Goal: Task Accomplishment & Management: Manage account settings

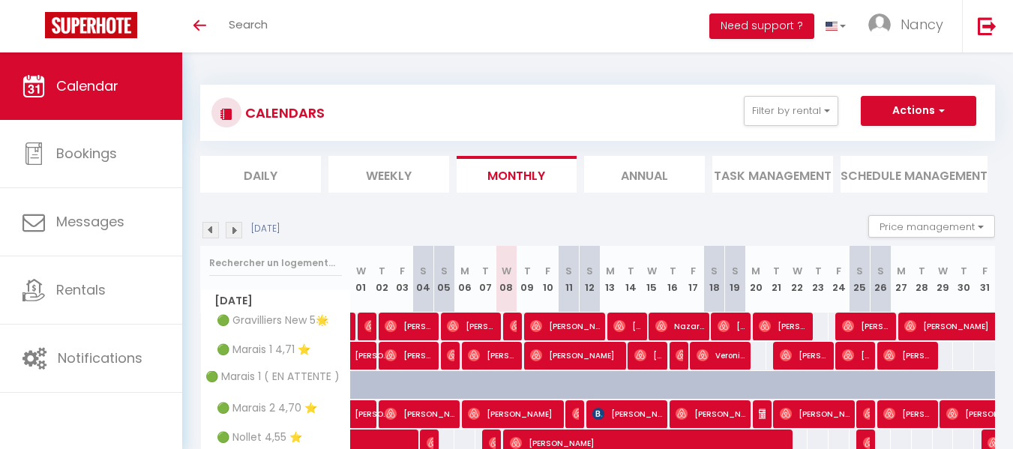
select select
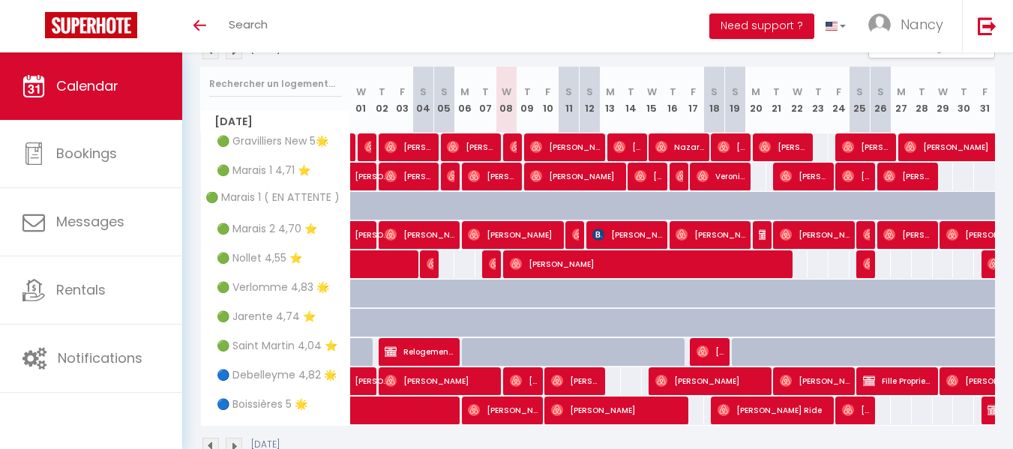
scroll to position [179, 0]
click at [548, 142] on span "[PERSON_NAME]" at bounding box center [565, 147] width 70 height 29
select select "OK"
select select "0"
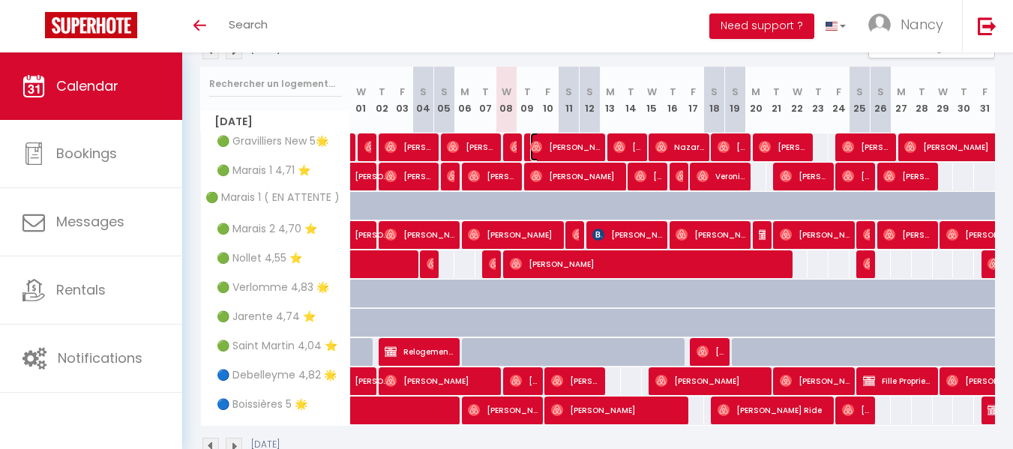
select select "0"
select select "1"
select select
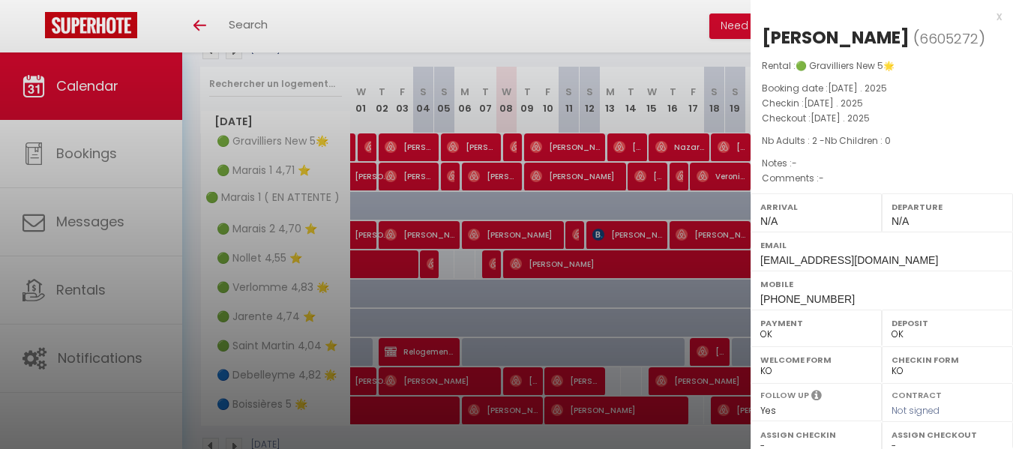
click at [626, 142] on div at bounding box center [506, 224] width 1013 height 449
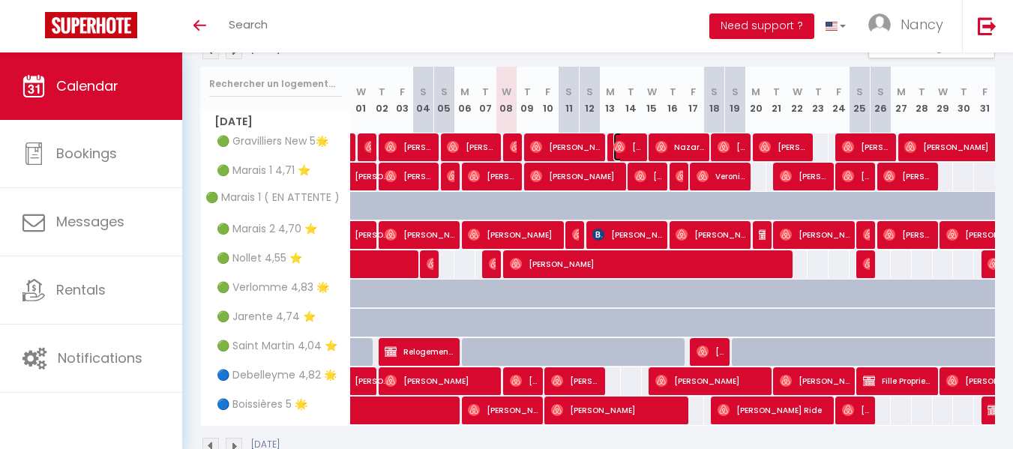
click at [626, 142] on img at bounding box center [620, 147] width 12 height 12
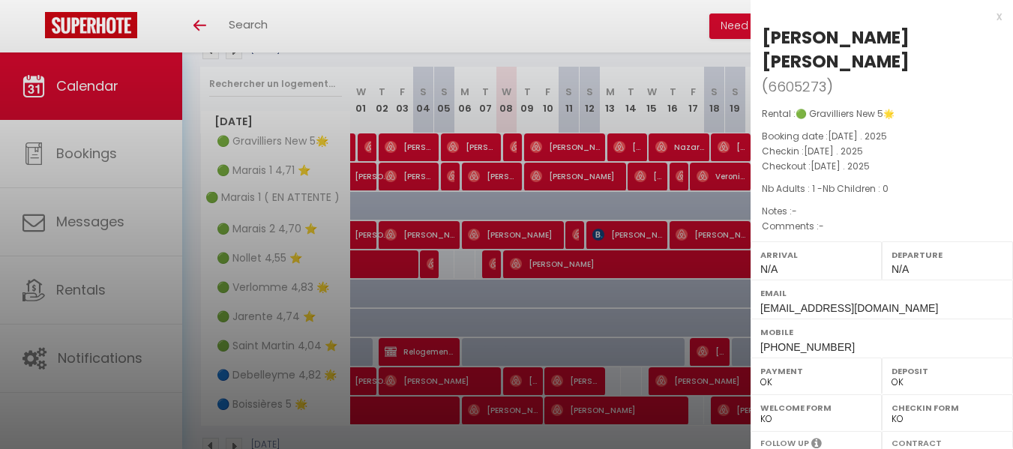
click at [500, 175] on div at bounding box center [506, 224] width 1013 height 449
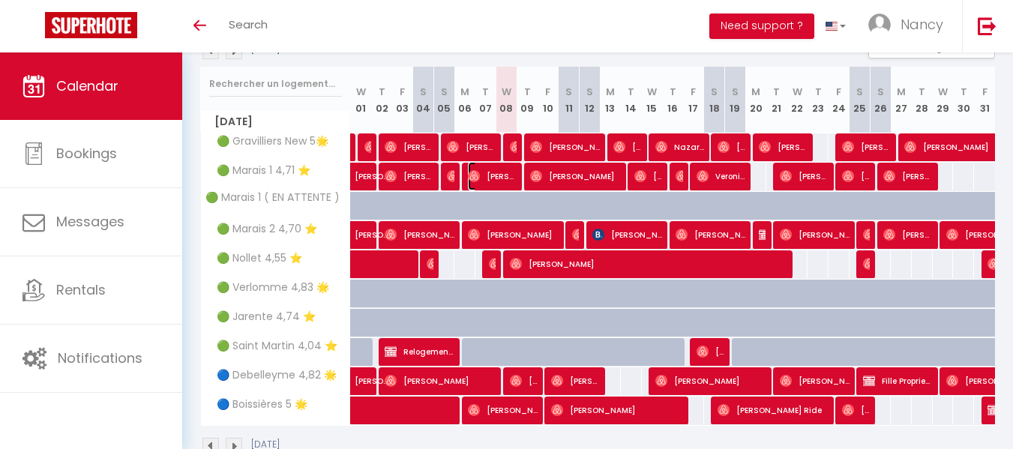
click at [500, 175] on span "[PERSON_NAME]" at bounding box center [492, 176] width 49 height 29
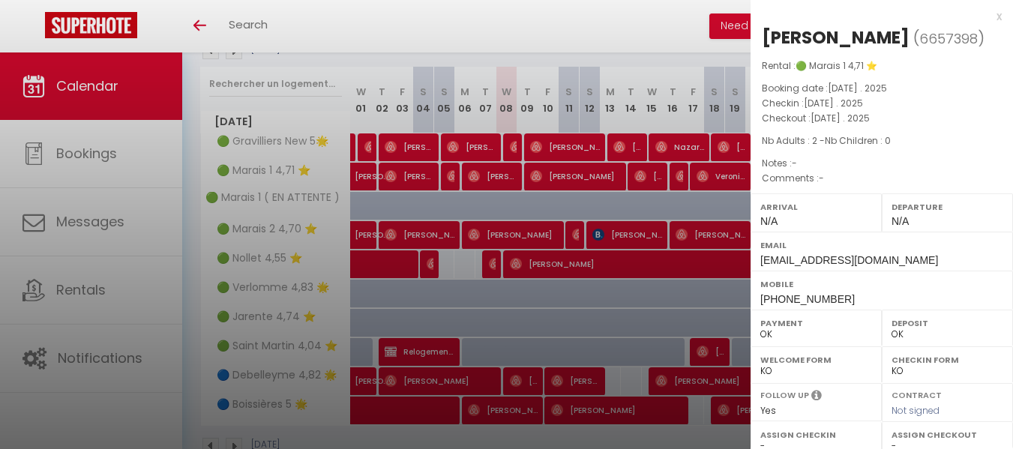
click at [546, 167] on div at bounding box center [506, 224] width 1013 height 449
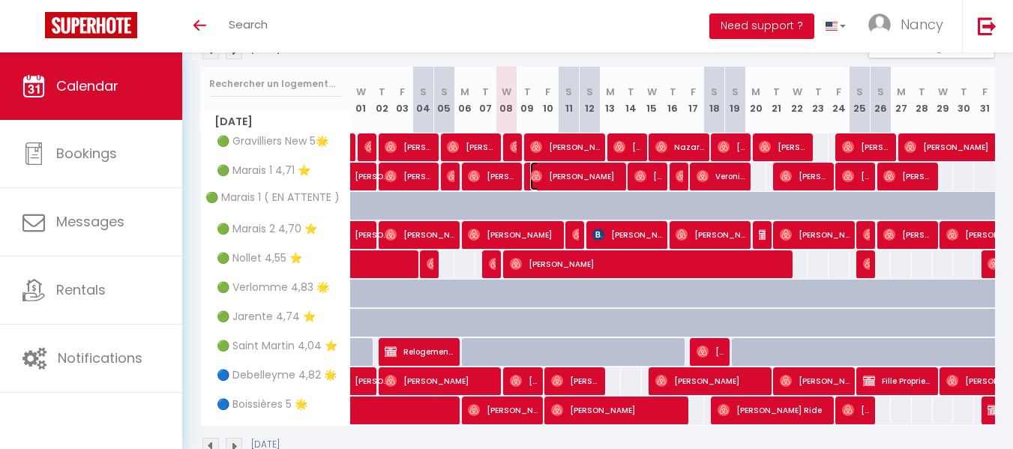
click at [546, 167] on span "[PERSON_NAME]" at bounding box center [575, 176] width 91 height 29
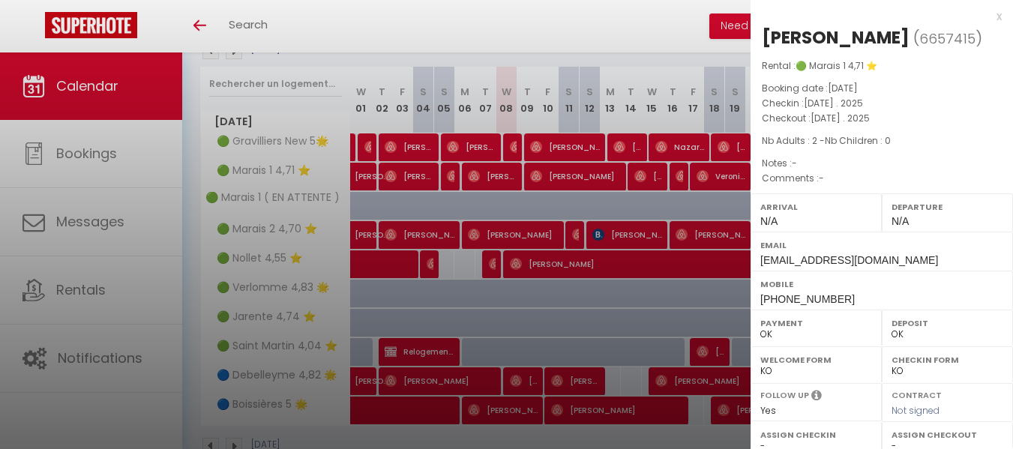
click at [518, 227] on div at bounding box center [506, 224] width 1013 height 449
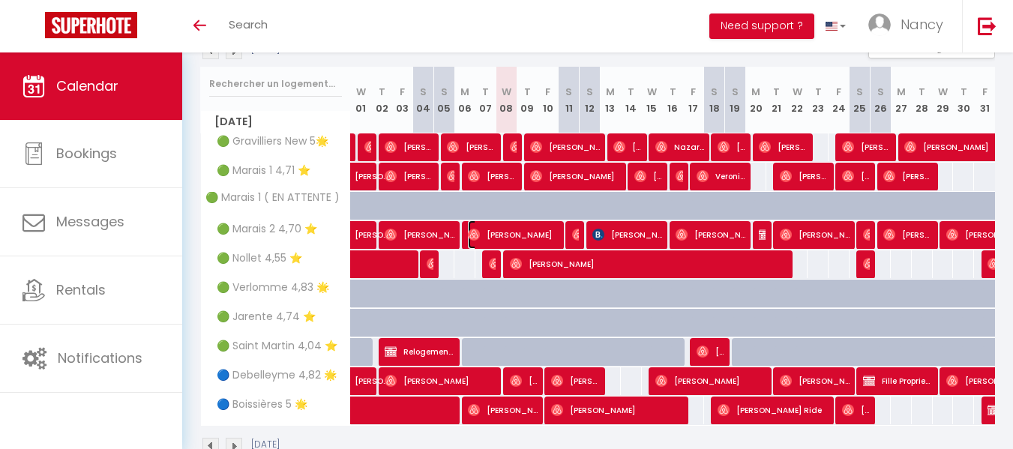
click at [518, 227] on span "[PERSON_NAME]" at bounding box center [513, 235] width 91 height 29
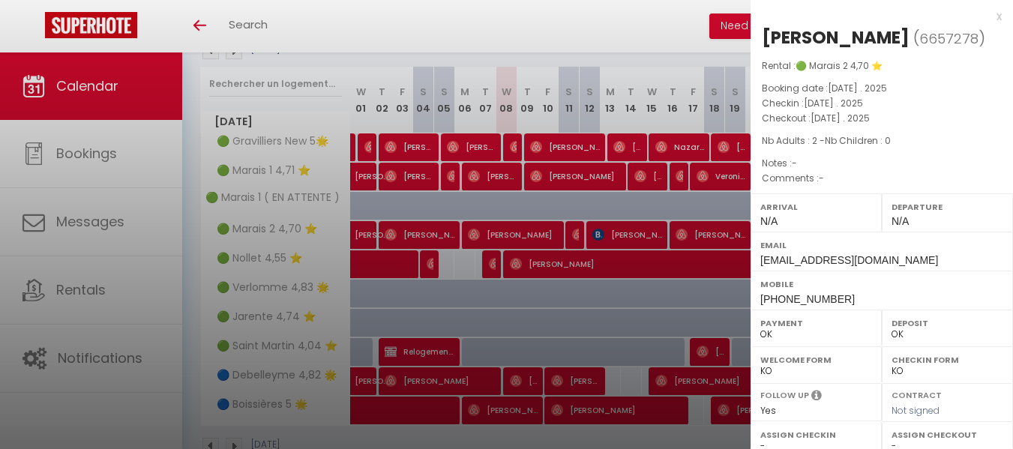
click at [574, 374] on div at bounding box center [506, 224] width 1013 height 449
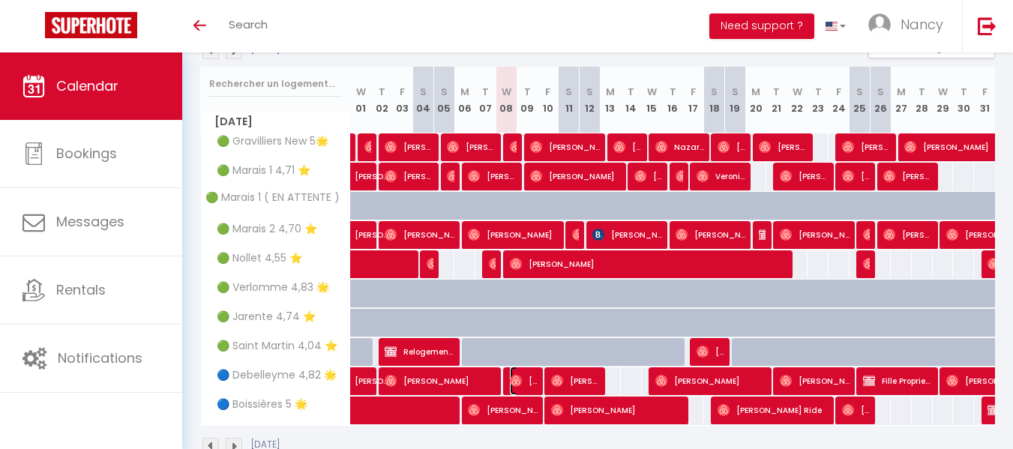
click at [522, 377] on span "[PERSON_NAME]" at bounding box center [524, 381] width 28 height 29
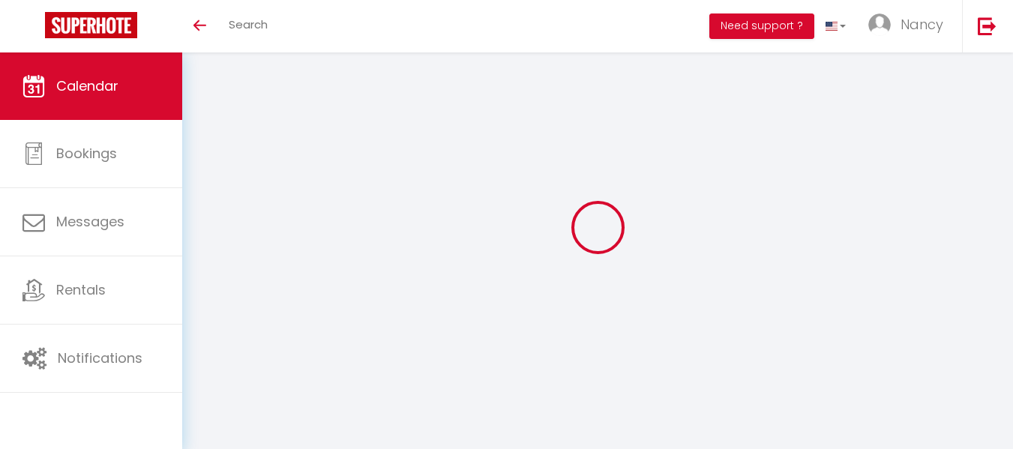
select select
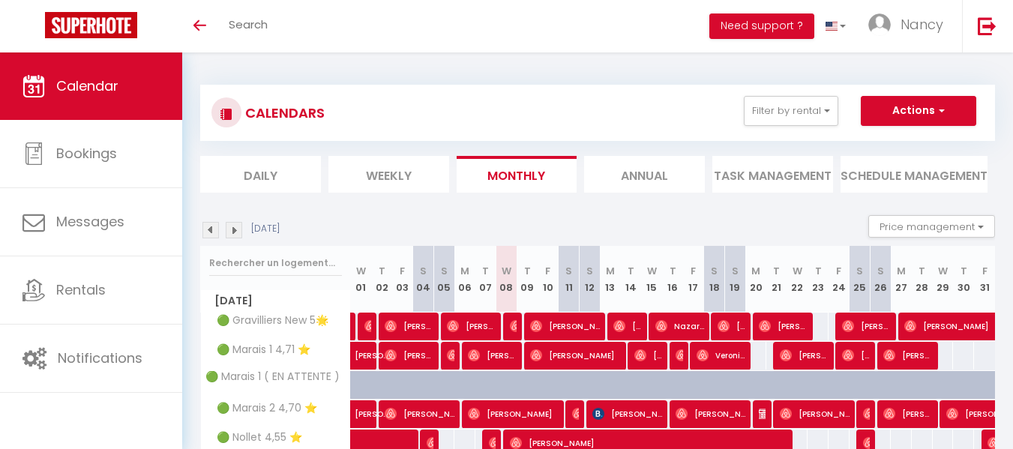
scroll to position [168, 0]
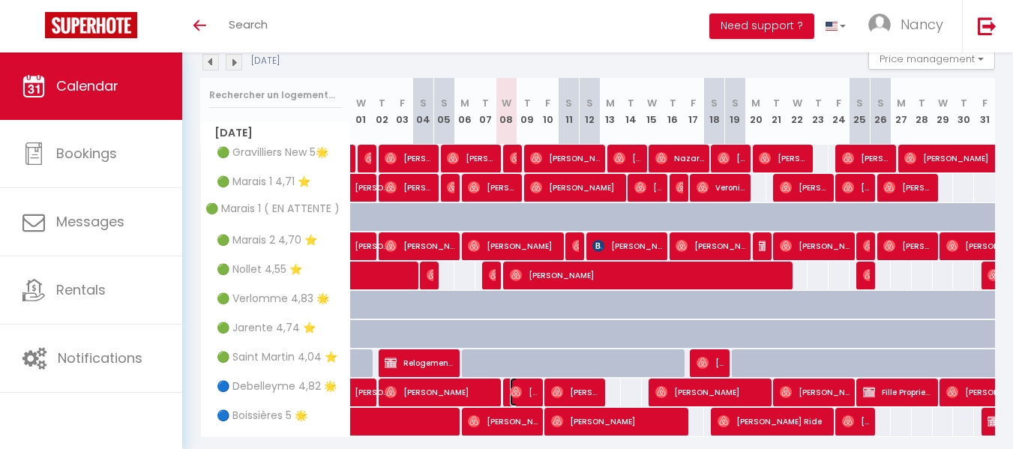
click at [524, 387] on span "[PERSON_NAME]" at bounding box center [524, 392] width 28 height 29
select select "OK"
select select "0"
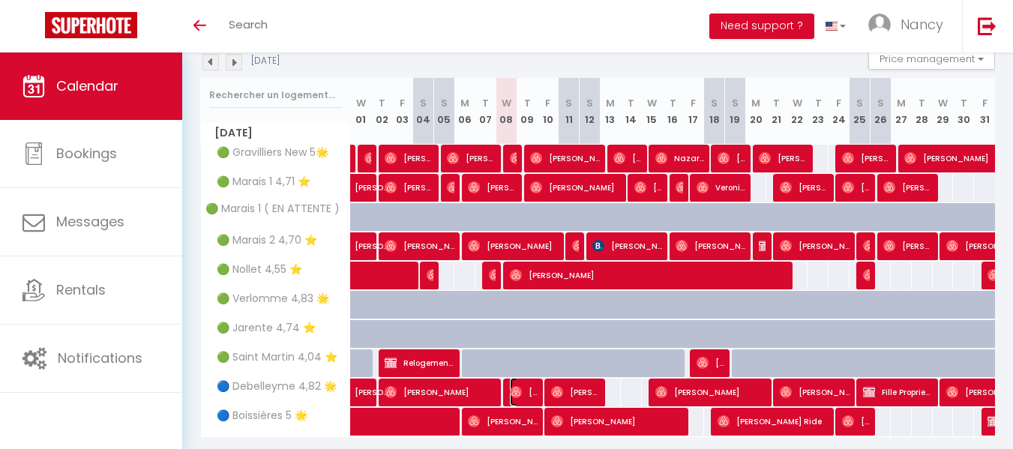
select select "1"
select select
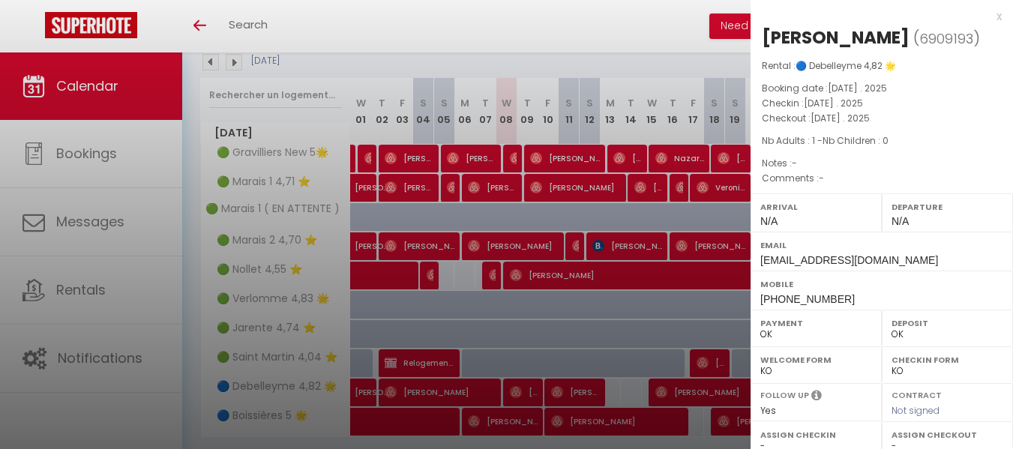
click at [596, 323] on div at bounding box center [506, 224] width 1013 height 449
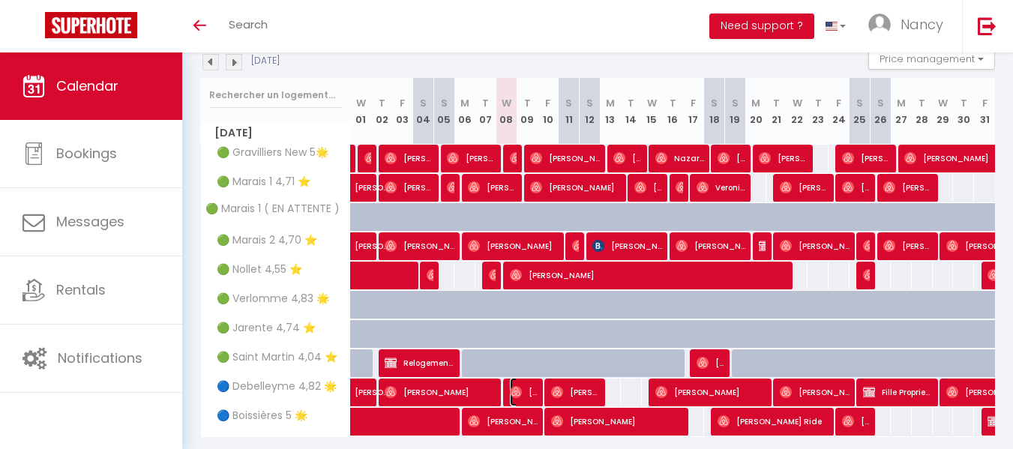
click at [521, 389] on img at bounding box center [516, 392] width 12 height 12
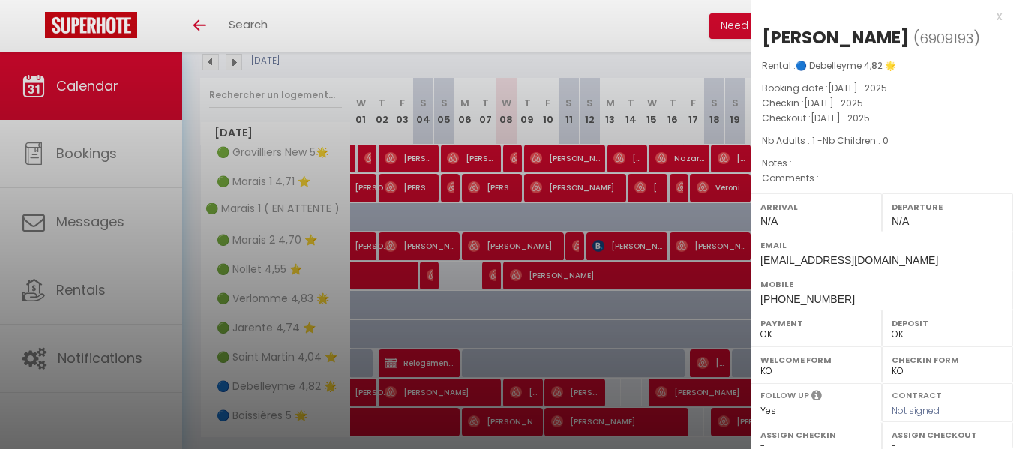
click at [563, 387] on div at bounding box center [506, 224] width 1013 height 449
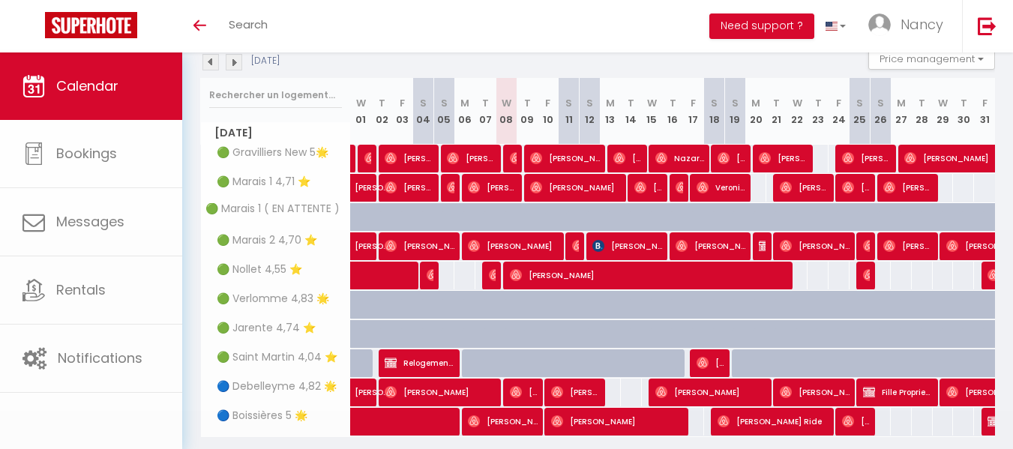
click at [563, 387] on body "🟢 Des questions ou besoin d'assistance pour la migration AirBnB? Prenez rdv >>>…" at bounding box center [506, 191] width 1013 height 615
click at [619, 358] on div at bounding box center [618, 372] width 21 height 29
type input "699"
type input "Mon 13 October 2025"
type input "Tue 14 October 2025"
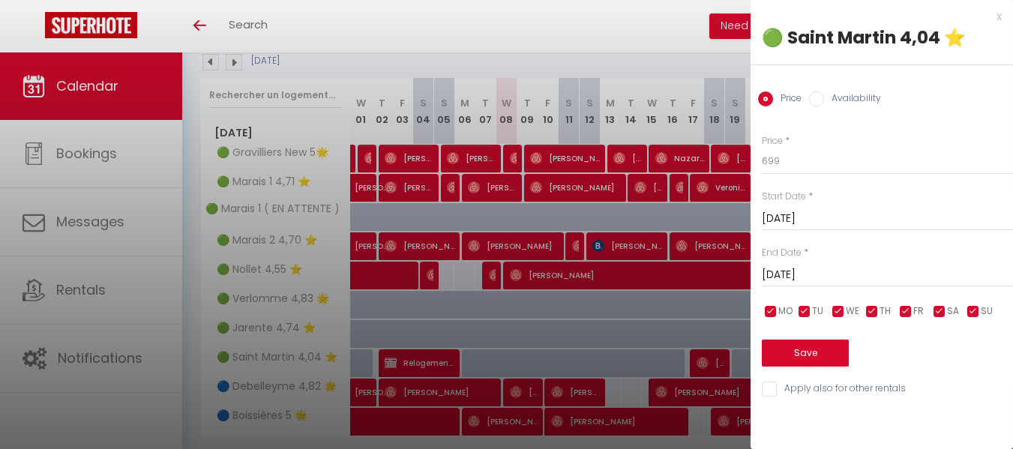
click at [593, 390] on div at bounding box center [506, 224] width 1013 height 449
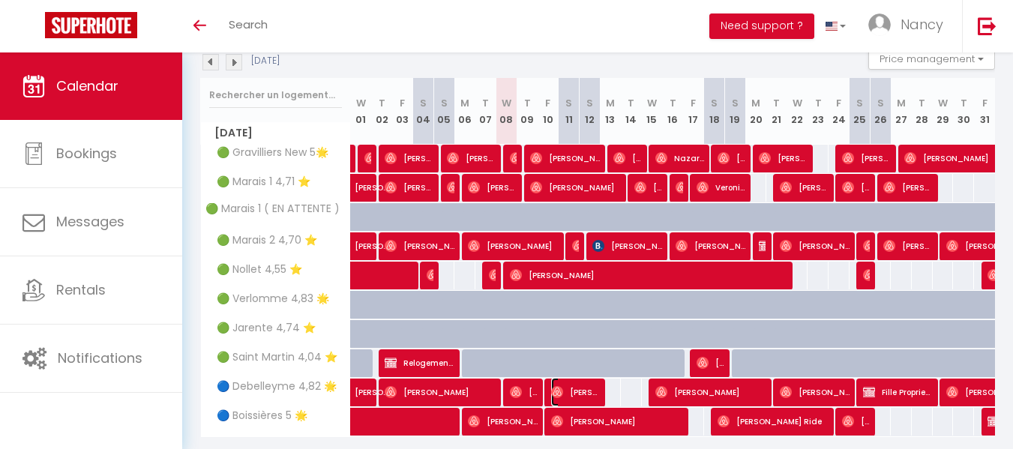
click at [593, 390] on span "[PERSON_NAME]" at bounding box center [575, 392] width 49 height 29
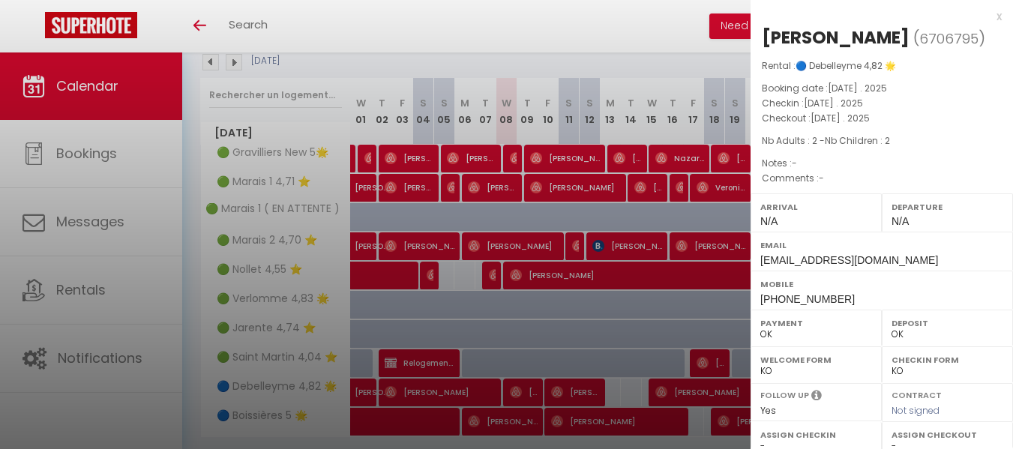
click at [527, 384] on div at bounding box center [506, 224] width 1013 height 449
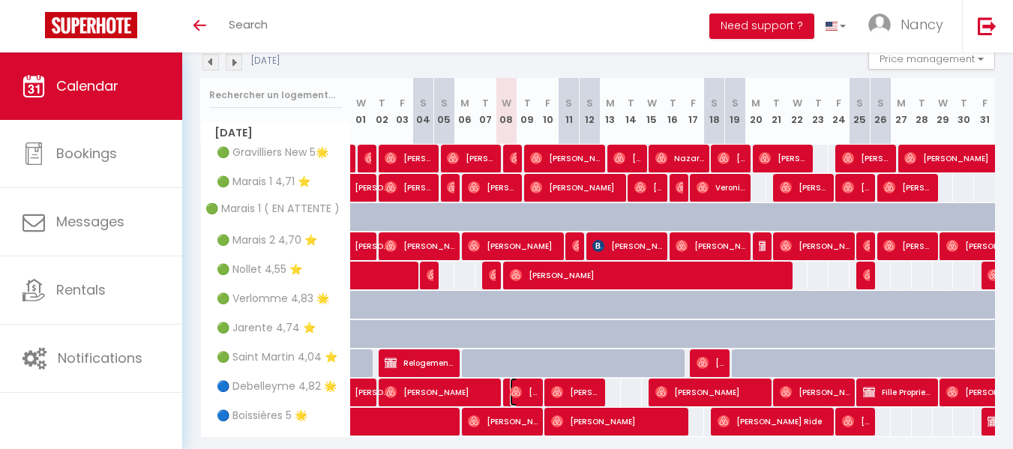
click at [527, 384] on span "[PERSON_NAME]" at bounding box center [524, 392] width 28 height 29
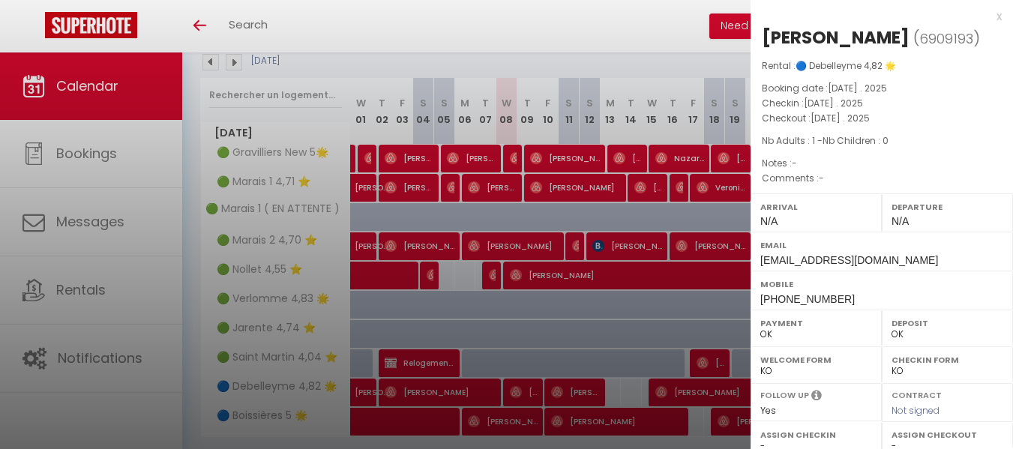
click at [565, 388] on div at bounding box center [506, 224] width 1013 height 449
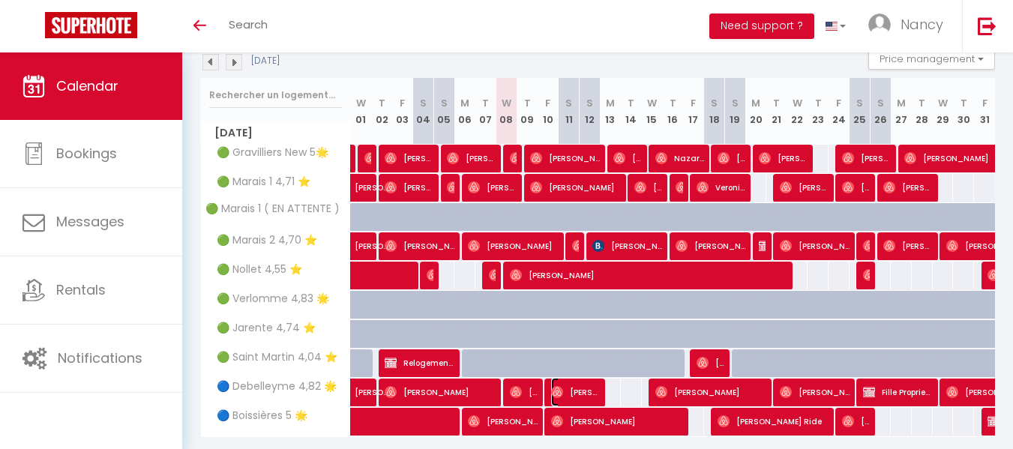
click at [565, 388] on span "[PERSON_NAME]" at bounding box center [575, 392] width 49 height 29
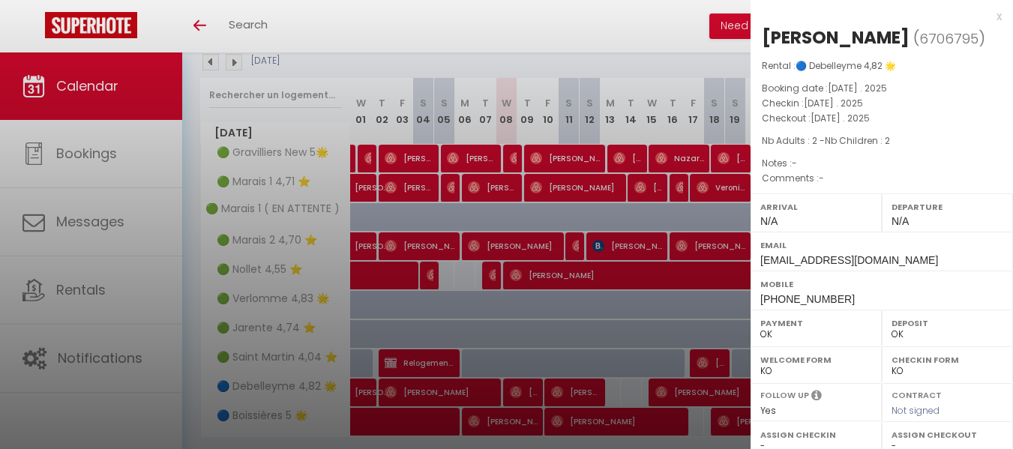
click at [526, 413] on div at bounding box center [506, 224] width 1013 height 449
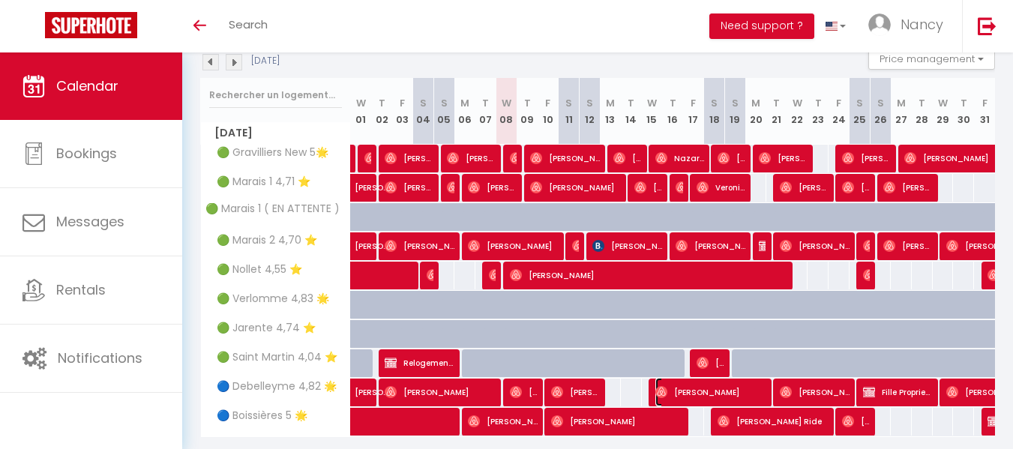
click at [675, 385] on span "[PERSON_NAME]" at bounding box center [712, 392] width 112 height 29
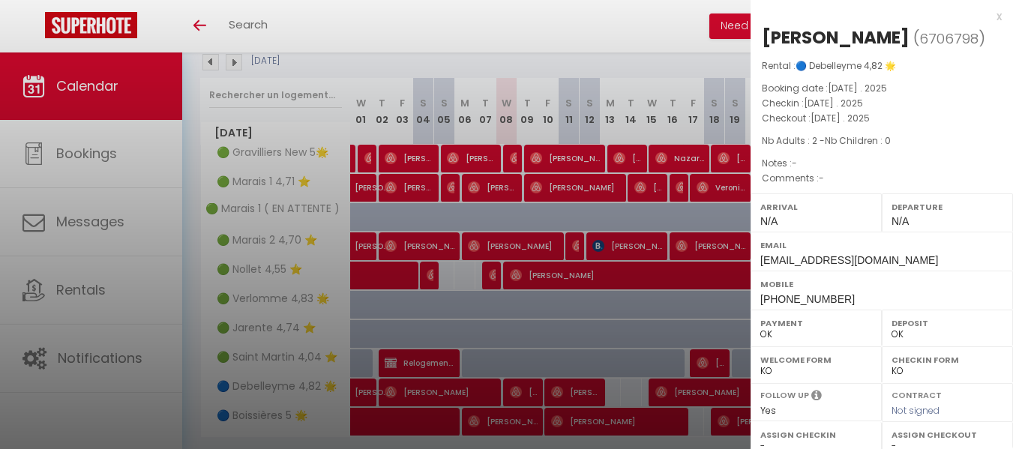
click at [602, 419] on div at bounding box center [506, 224] width 1013 height 449
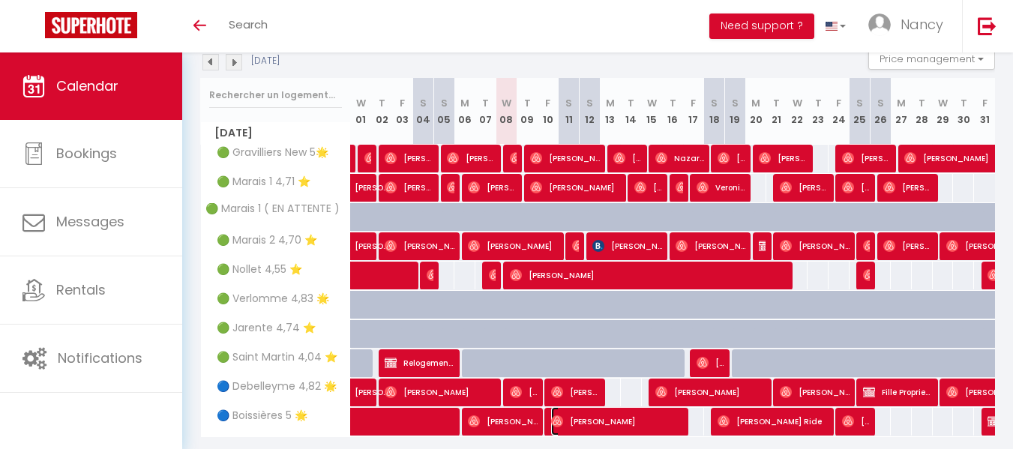
click at [602, 419] on span "[PERSON_NAME]" at bounding box center [617, 421] width 133 height 29
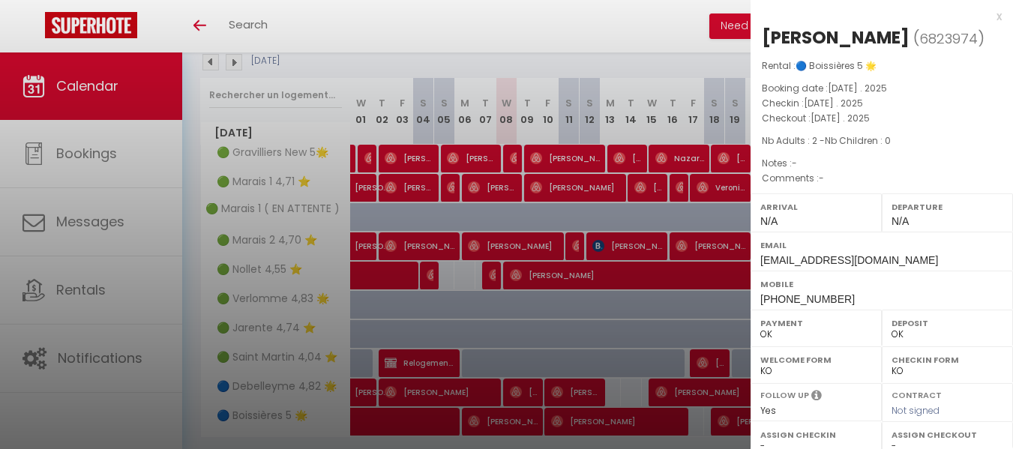
click at [602, 419] on div at bounding box center [506, 224] width 1013 height 449
